Goal: Task Accomplishment & Management: Manage account settings

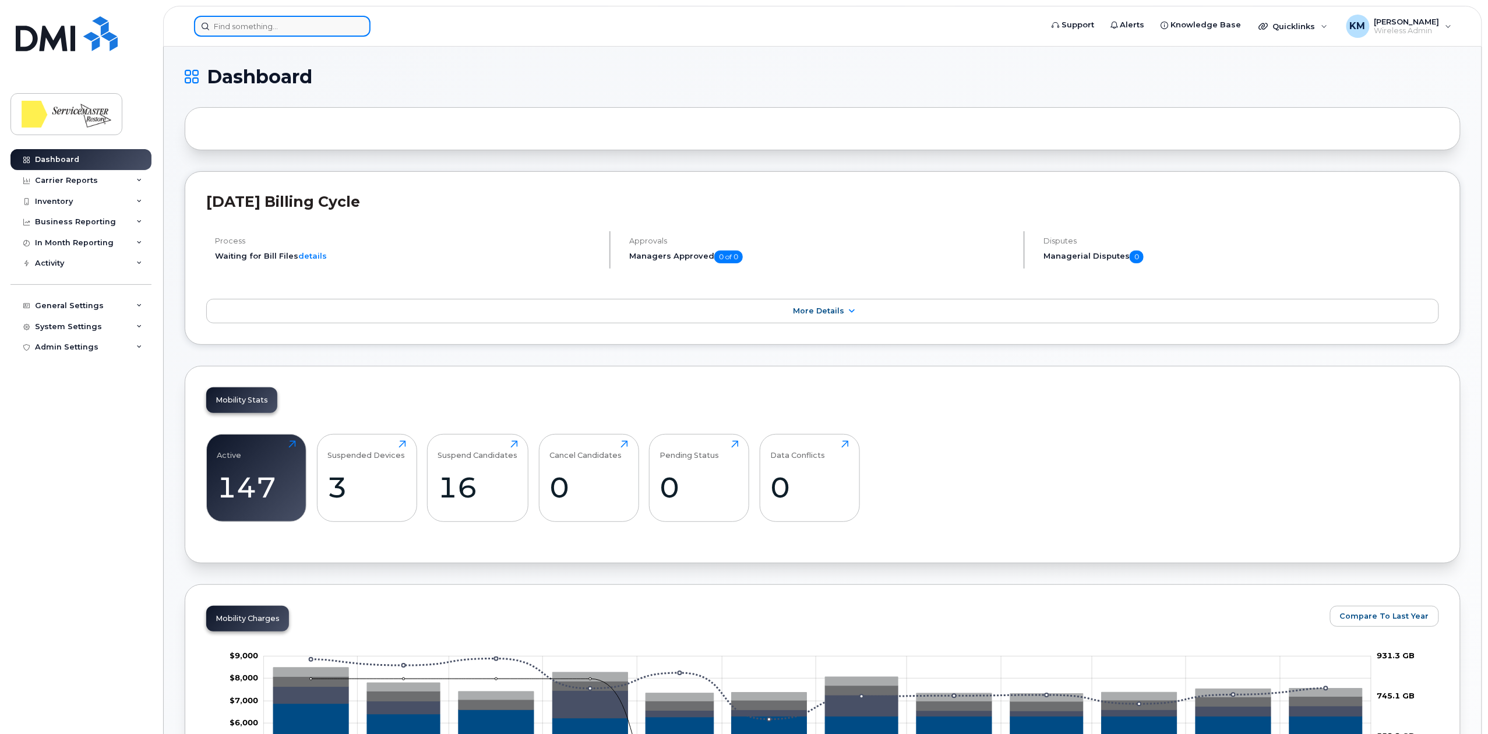
click at [308, 29] on input at bounding box center [282, 26] width 177 height 21
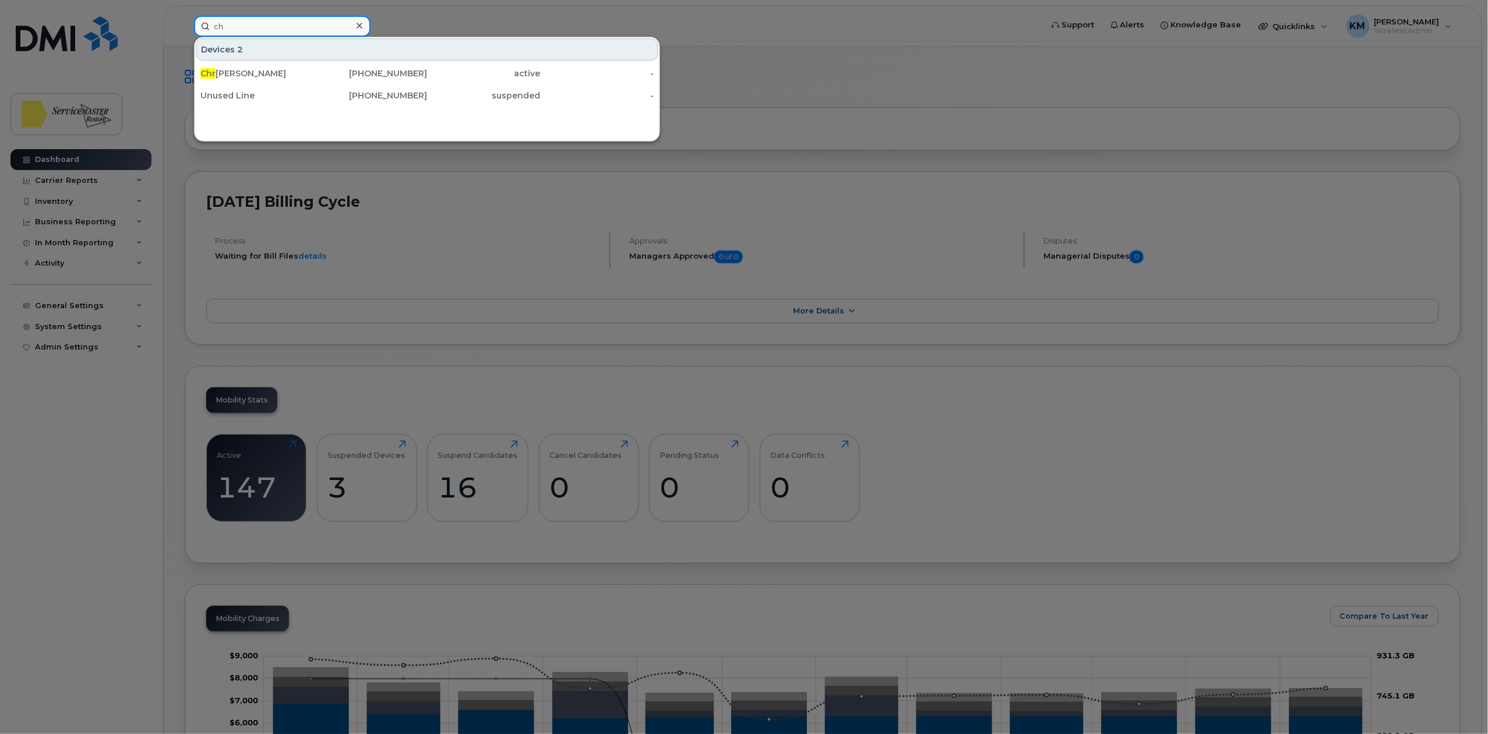
type input "c"
type input "chris"
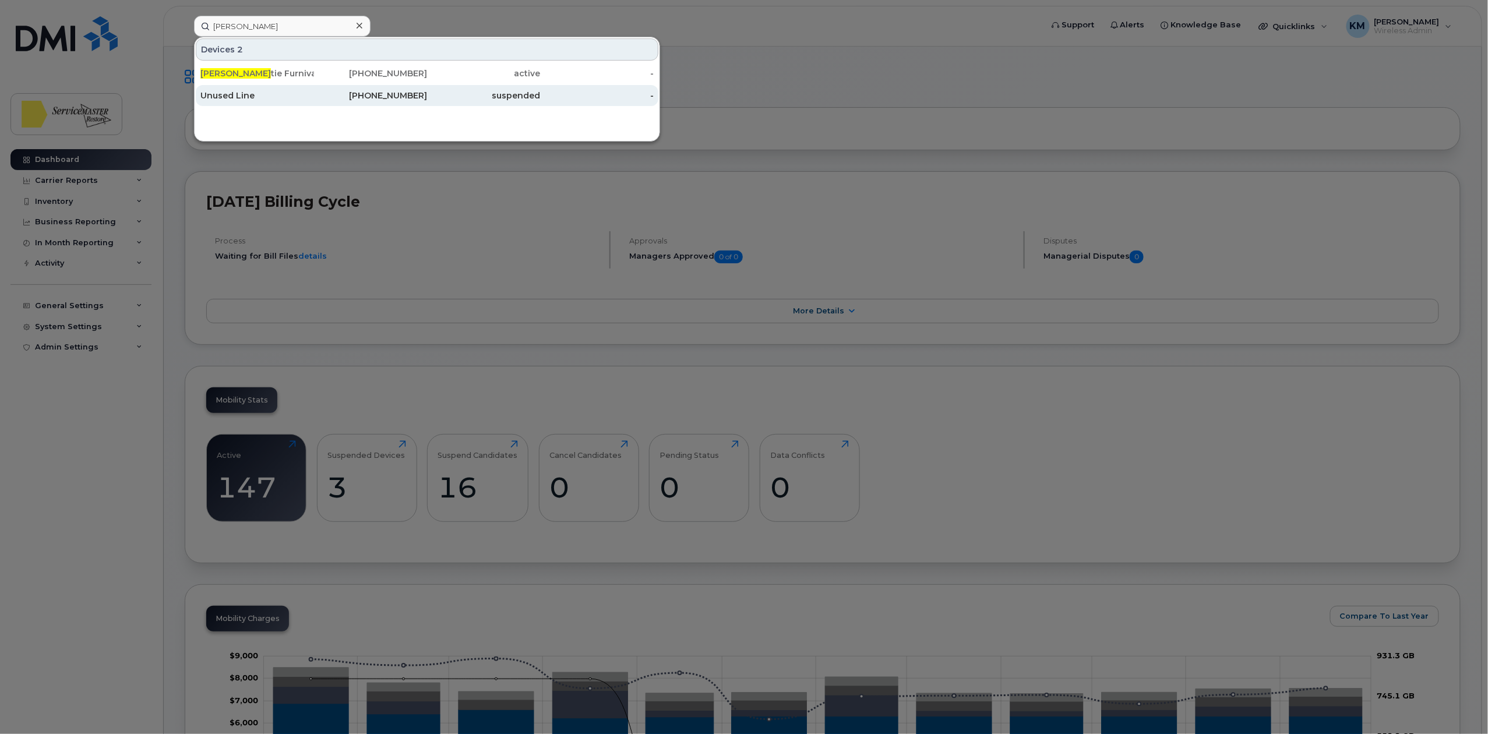
click at [326, 97] on div "780-203-4033" at bounding box center [371, 96] width 114 height 12
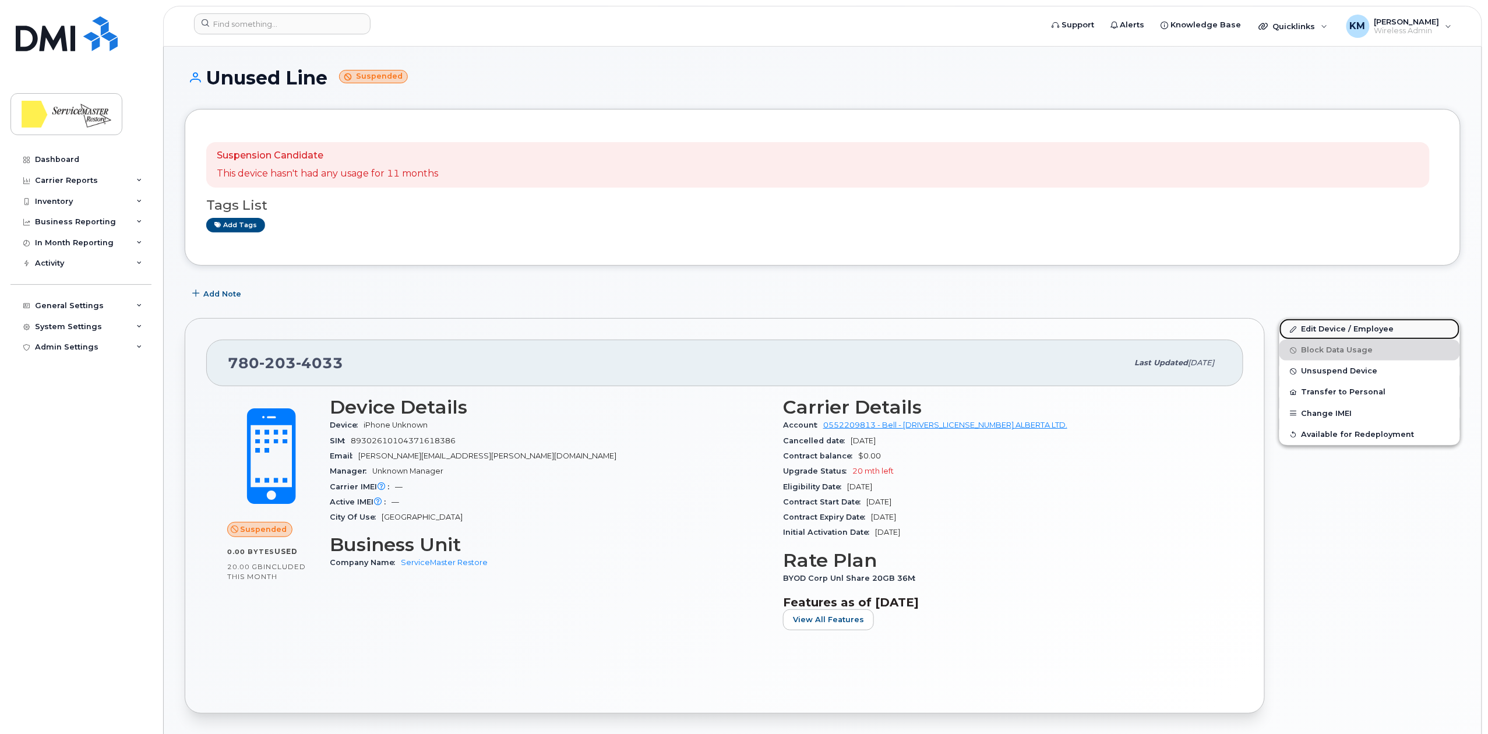
click at [1338, 327] on link "Edit Device / Employee" at bounding box center [1370, 329] width 181 height 21
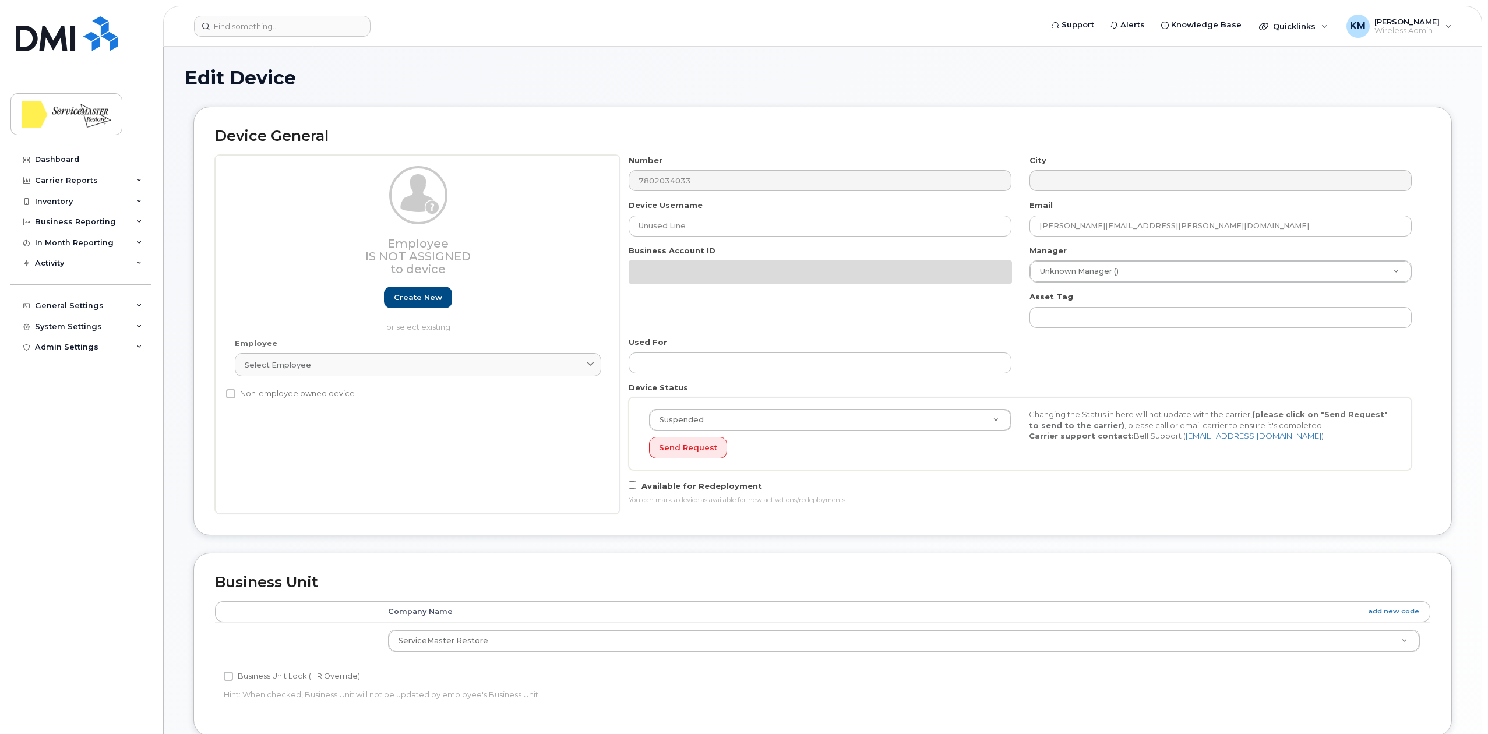
select select "33422189"
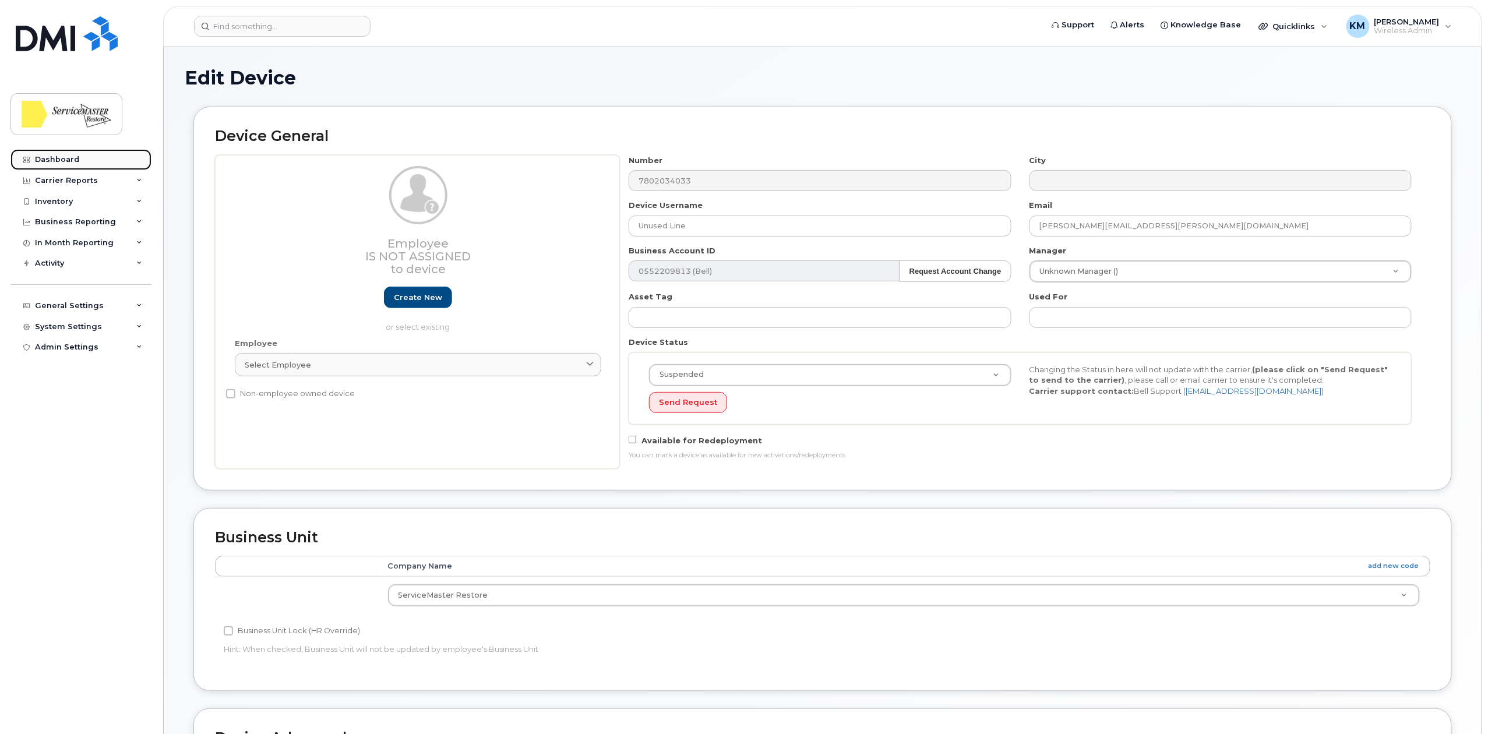
click at [71, 156] on div "Dashboard" at bounding box center [57, 159] width 44 height 9
click at [269, 14] on header "Support Alerts Knowledge Base Quicklinks Suspend / Cancel Device Change SIM Car…" at bounding box center [822, 26] width 1319 height 41
click at [263, 31] on input at bounding box center [282, 26] width 177 height 21
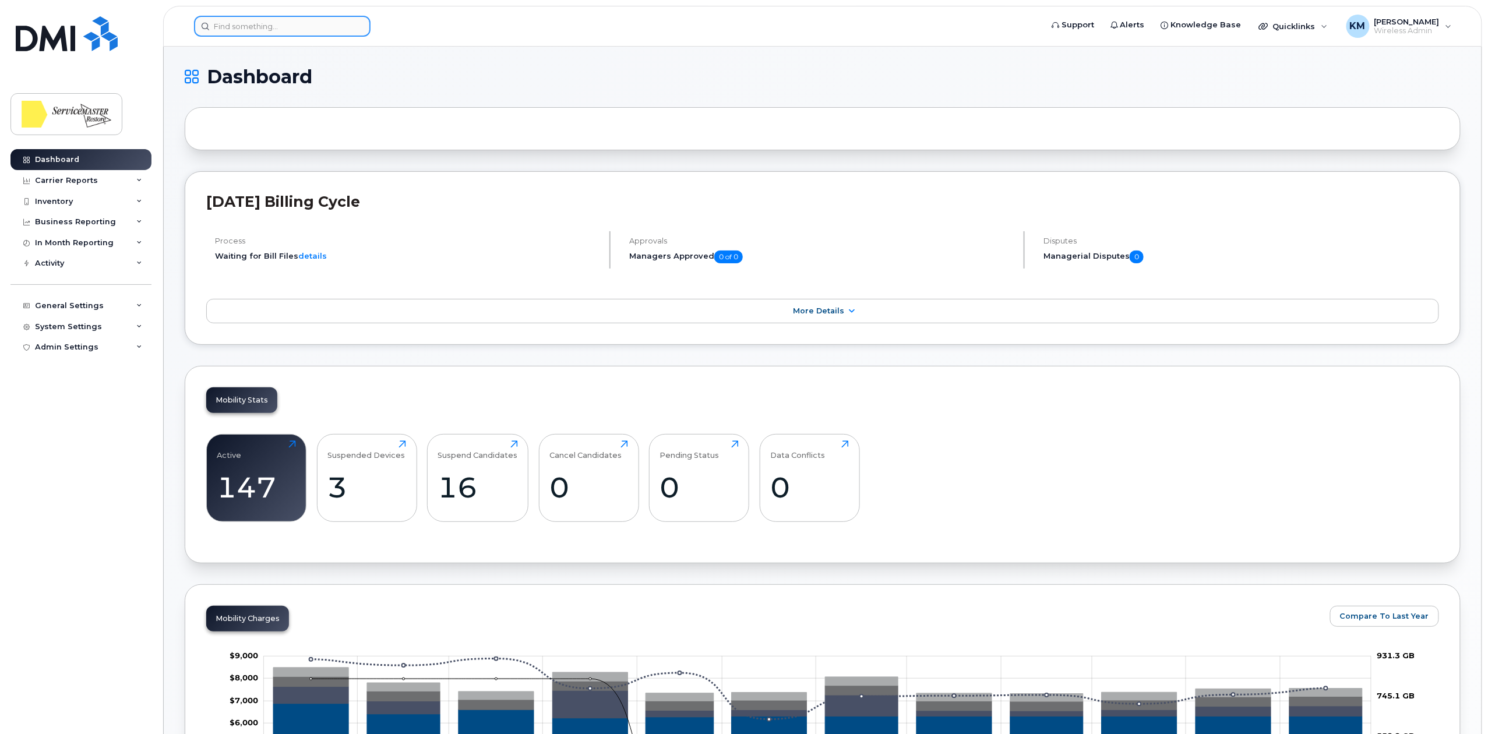
click at [265, 35] on input at bounding box center [282, 26] width 177 height 21
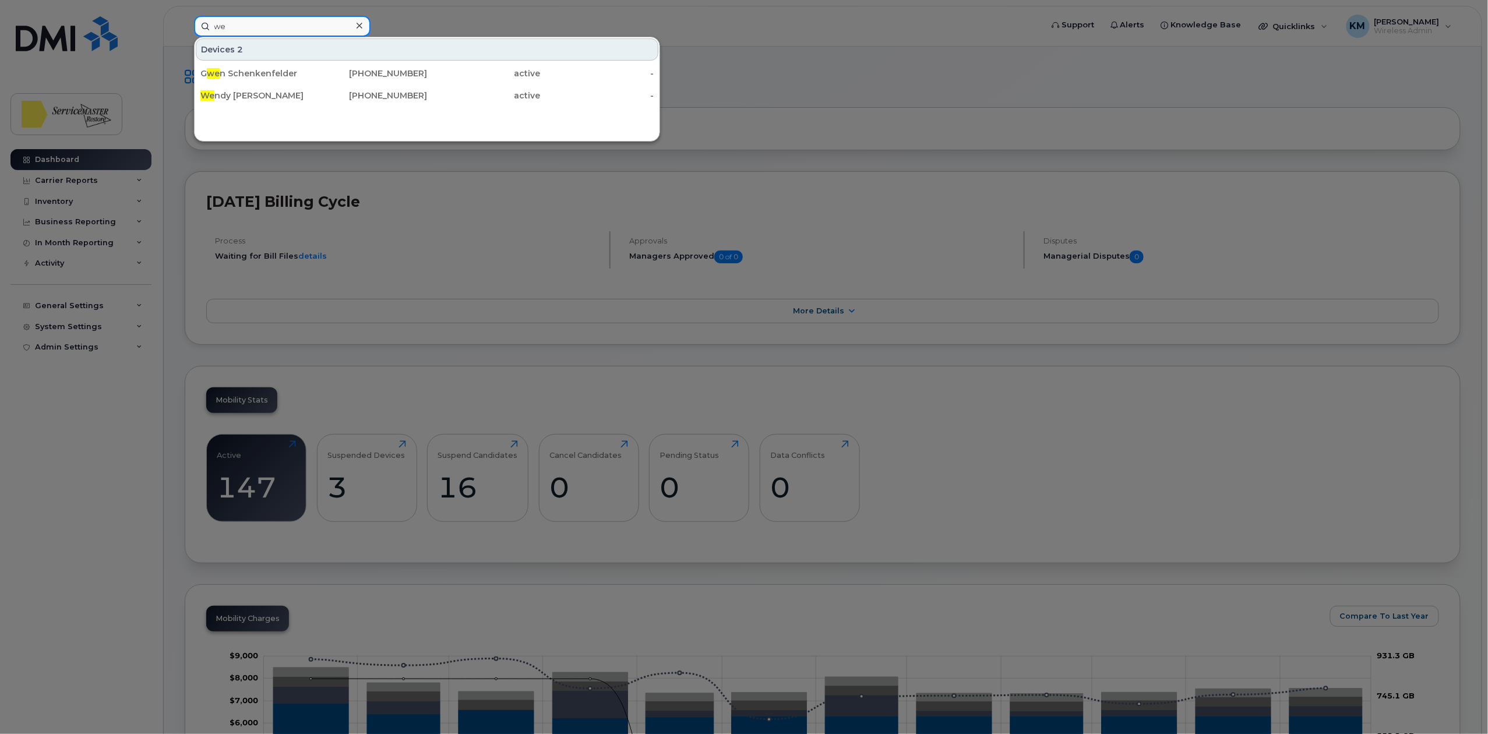
type input "w"
type input "may"
